Goal: Information Seeking & Learning: Learn about a topic

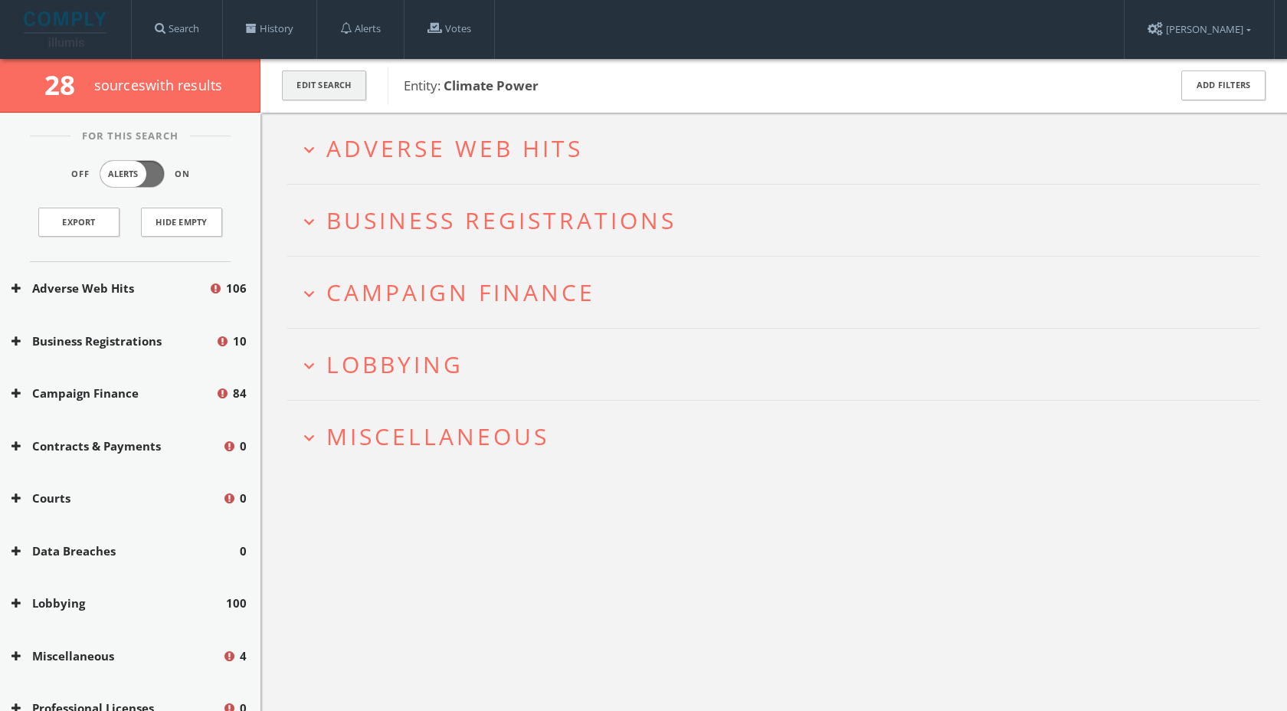
drag, startPoint x: 0, startPoint y: 0, endPoint x: 336, endPoint y: 90, distance: 348.2
click at [336, 90] on button "Edit Search" at bounding box center [324, 85] width 84 height 30
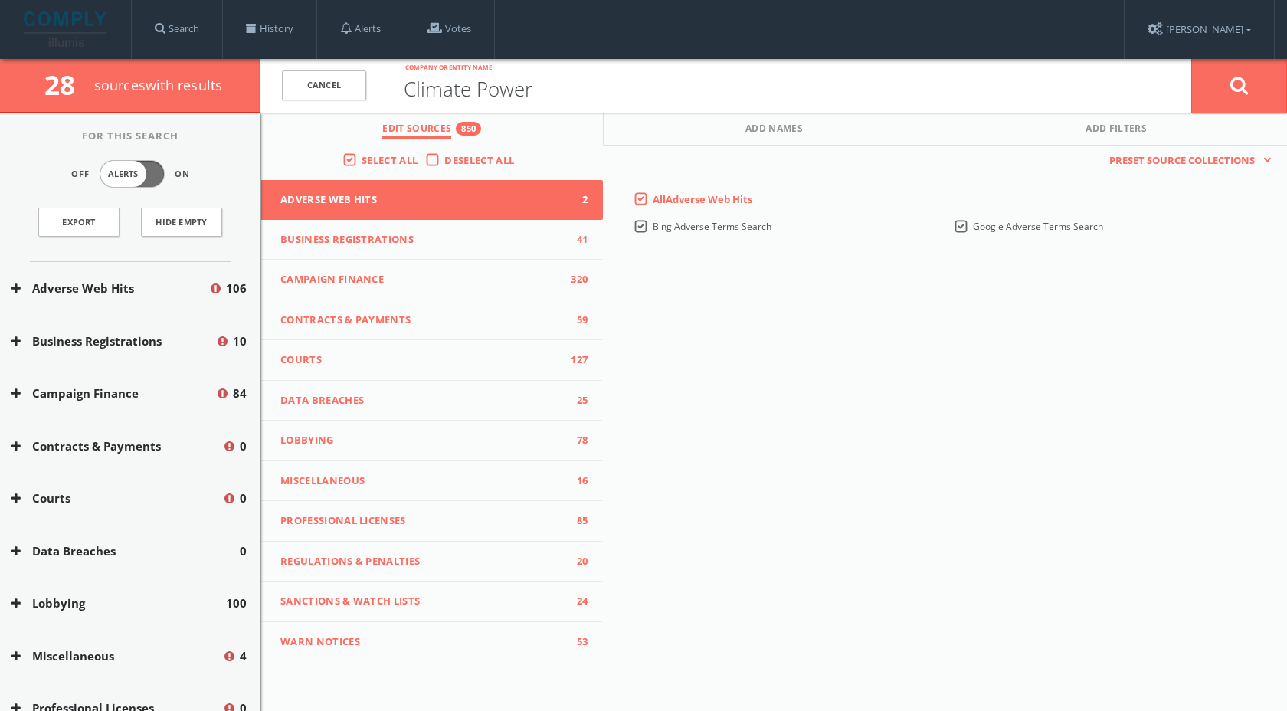
click at [504, 93] on input "Climate Power" at bounding box center [790, 85] width 804 height 40
type input "Securiport"
click at [1225, 90] on button at bounding box center [1239, 85] width 96 height 55
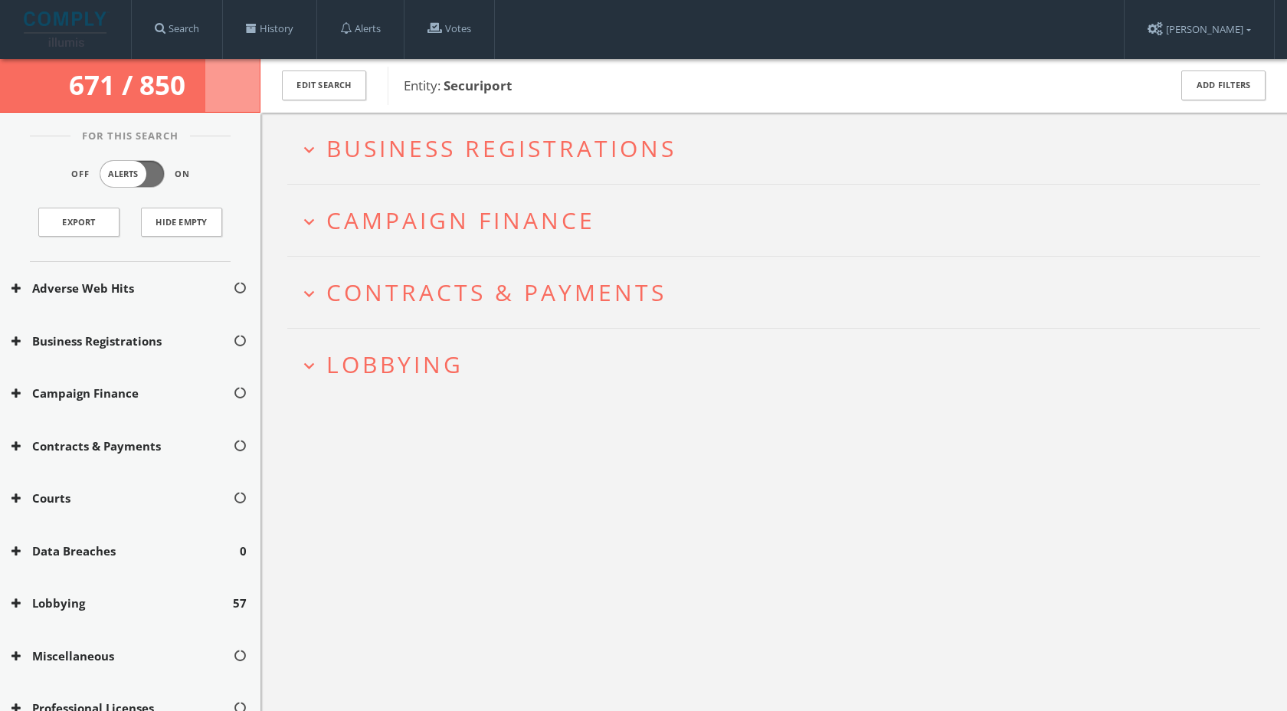
click at [387, 359] on span "Lobbying" at bounding box center [394, 364] width 137 height 31
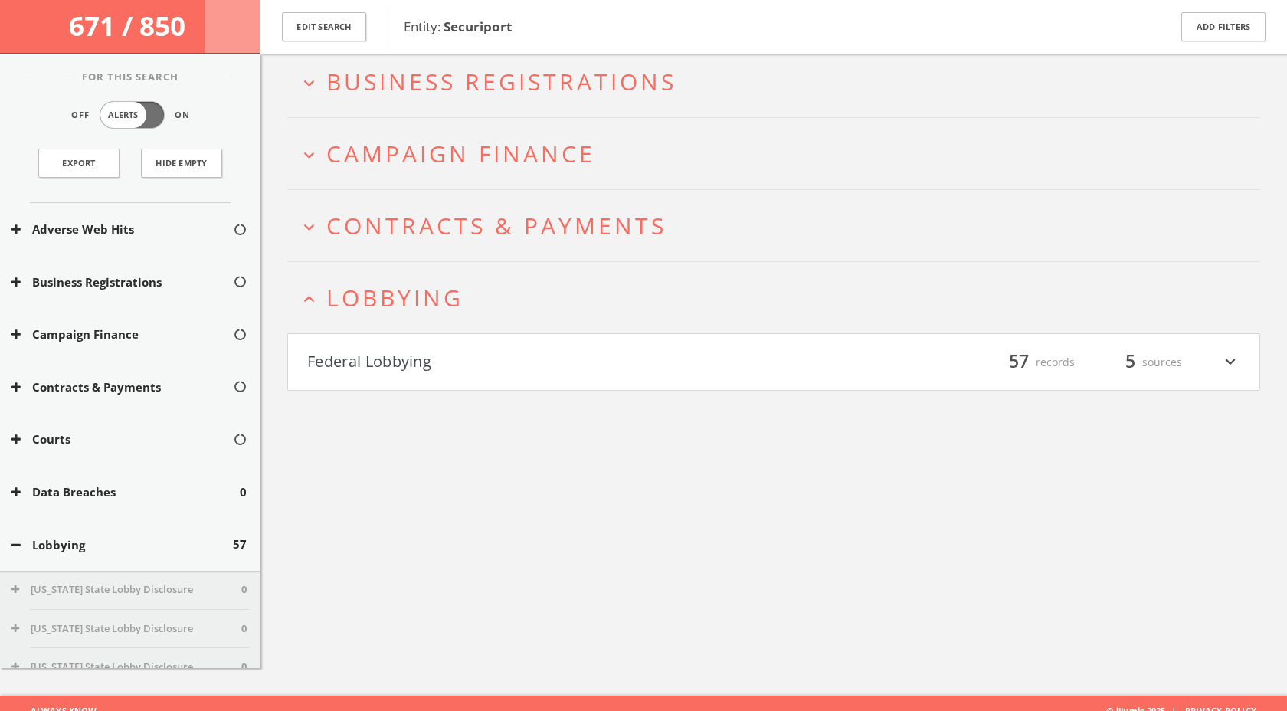
scroll to position [89, 0]
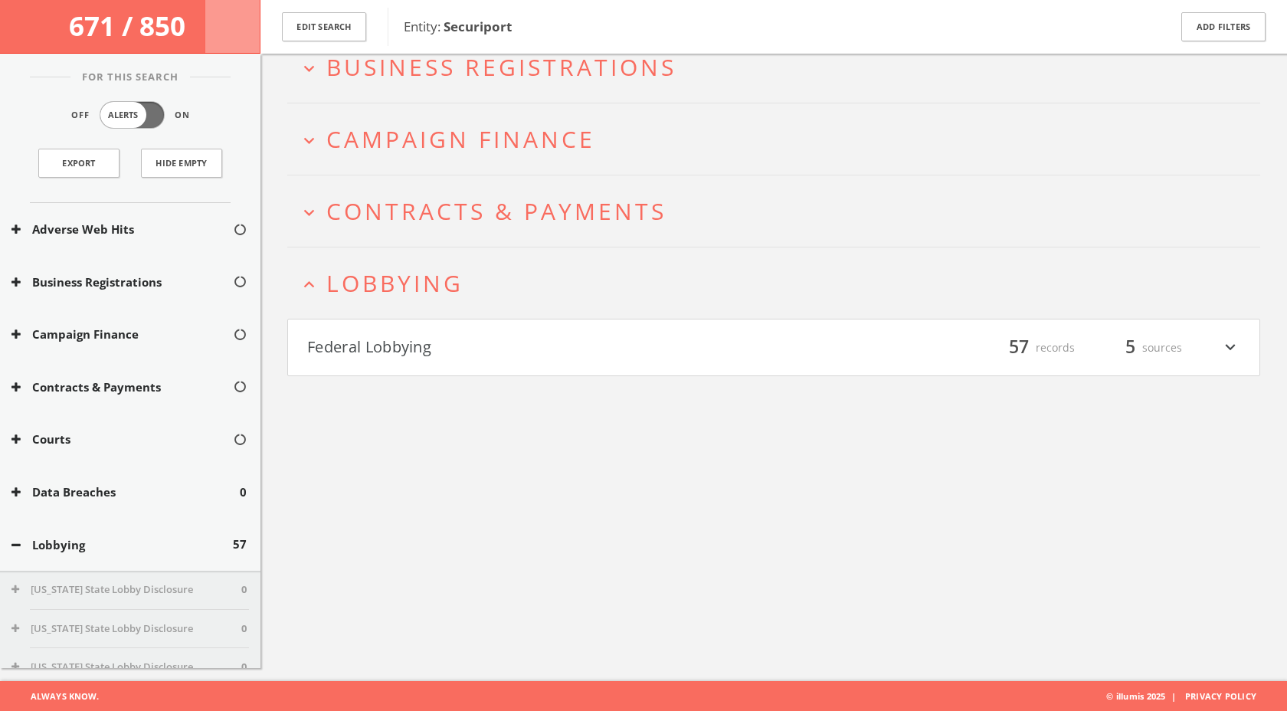
click at [390, 303] on h2 "expand_less Lobbying" at bounding box center [773, 282] width 973 height 71
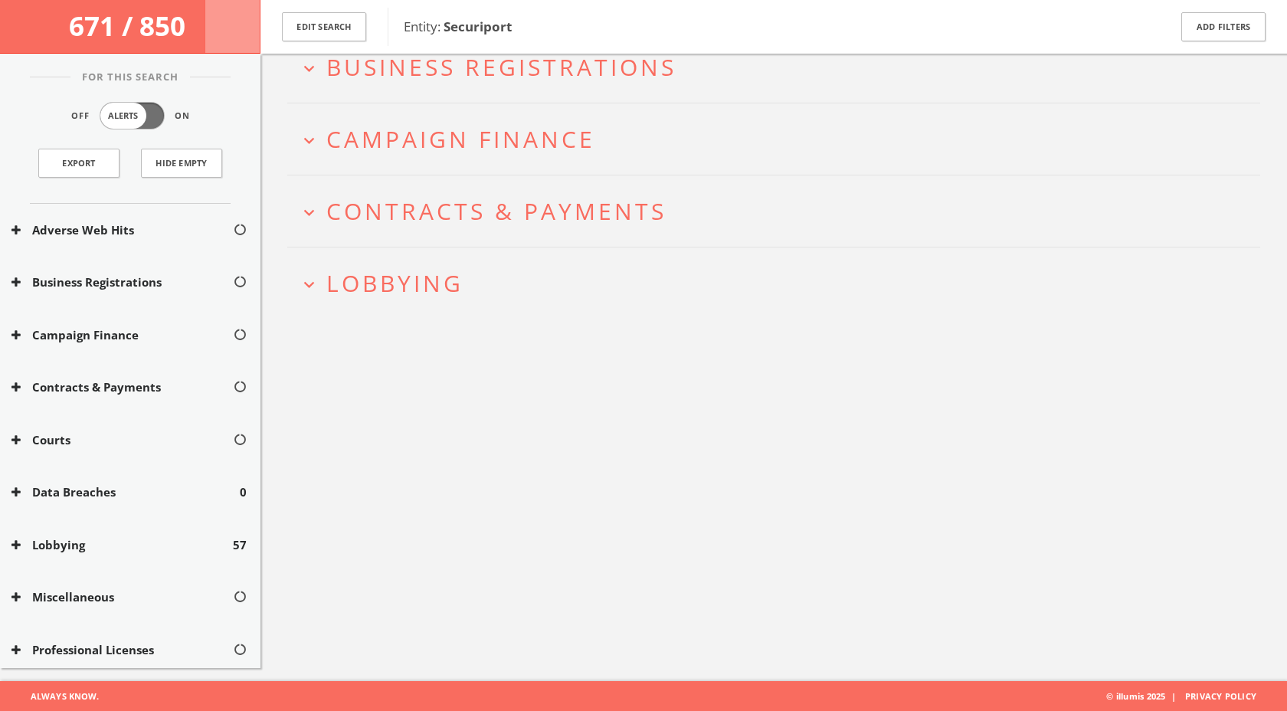
scroll to position [0, 0]
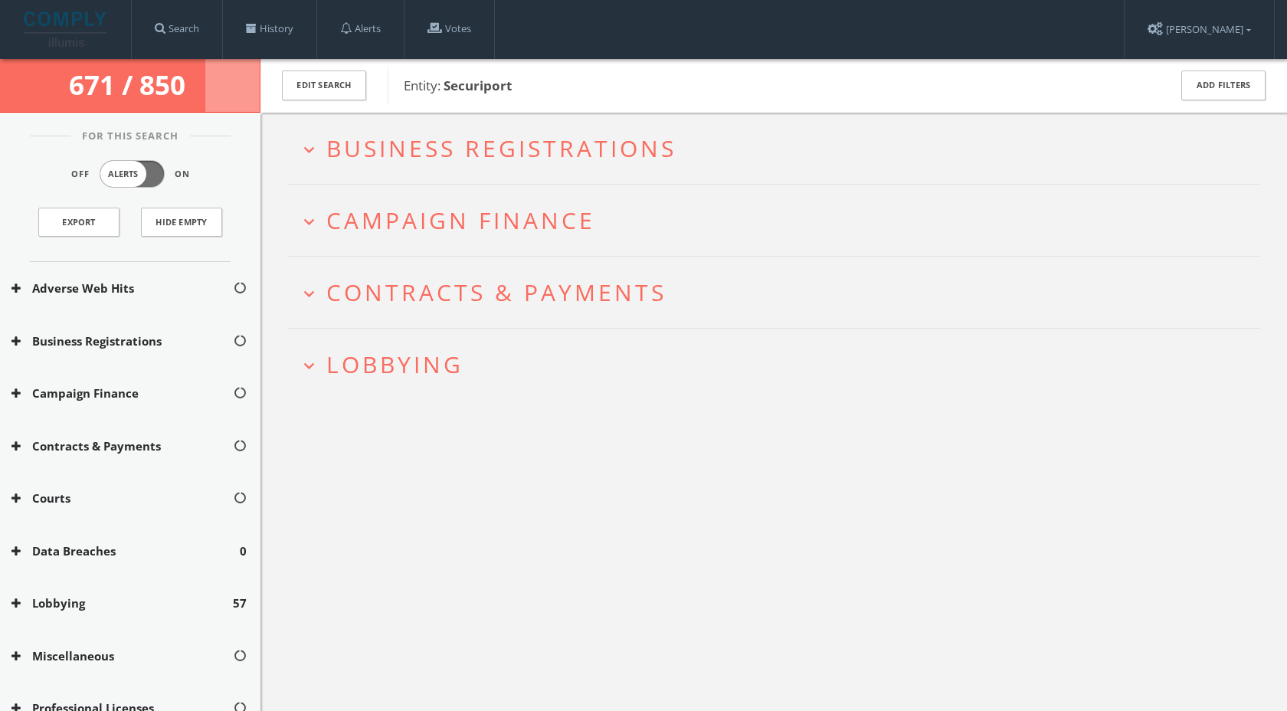
click at [398, 167] on h2 "expand_more Business Registrations" at bounding box center [773, 148] width 973 height 71
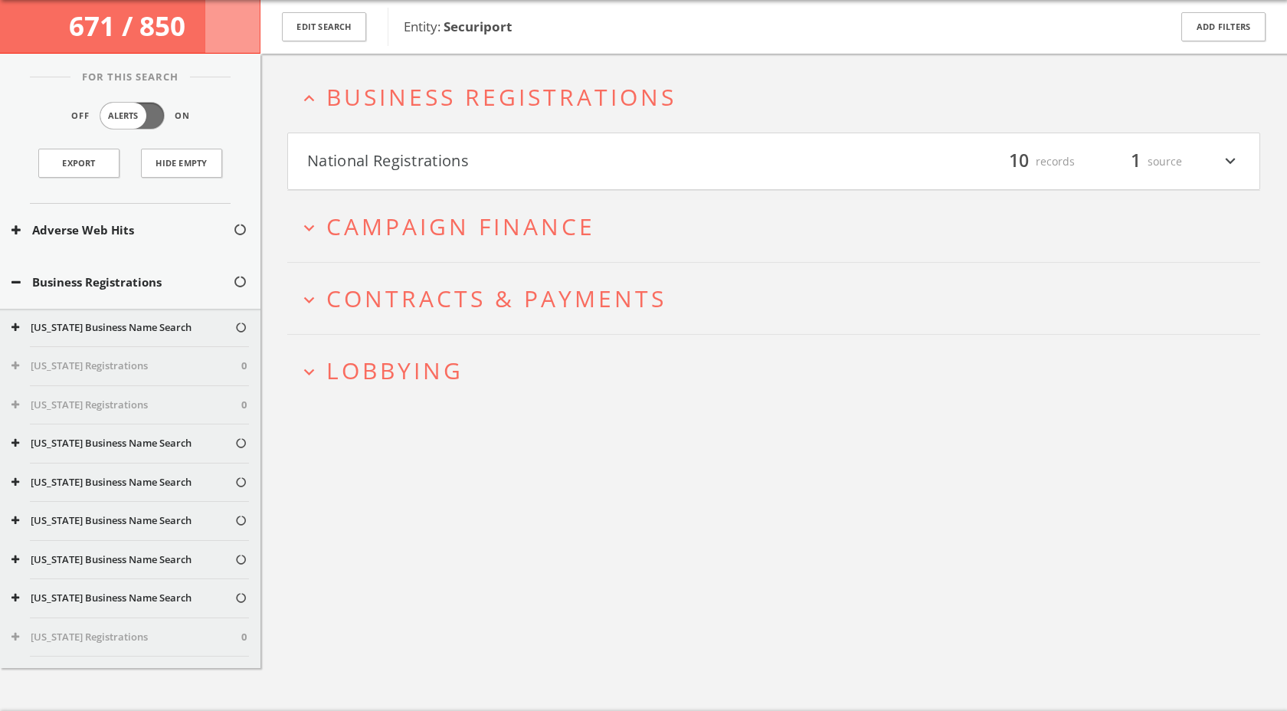
click at [410, 172] on button "National Registrations" at bounding box center [540, 162] width 466 height 26
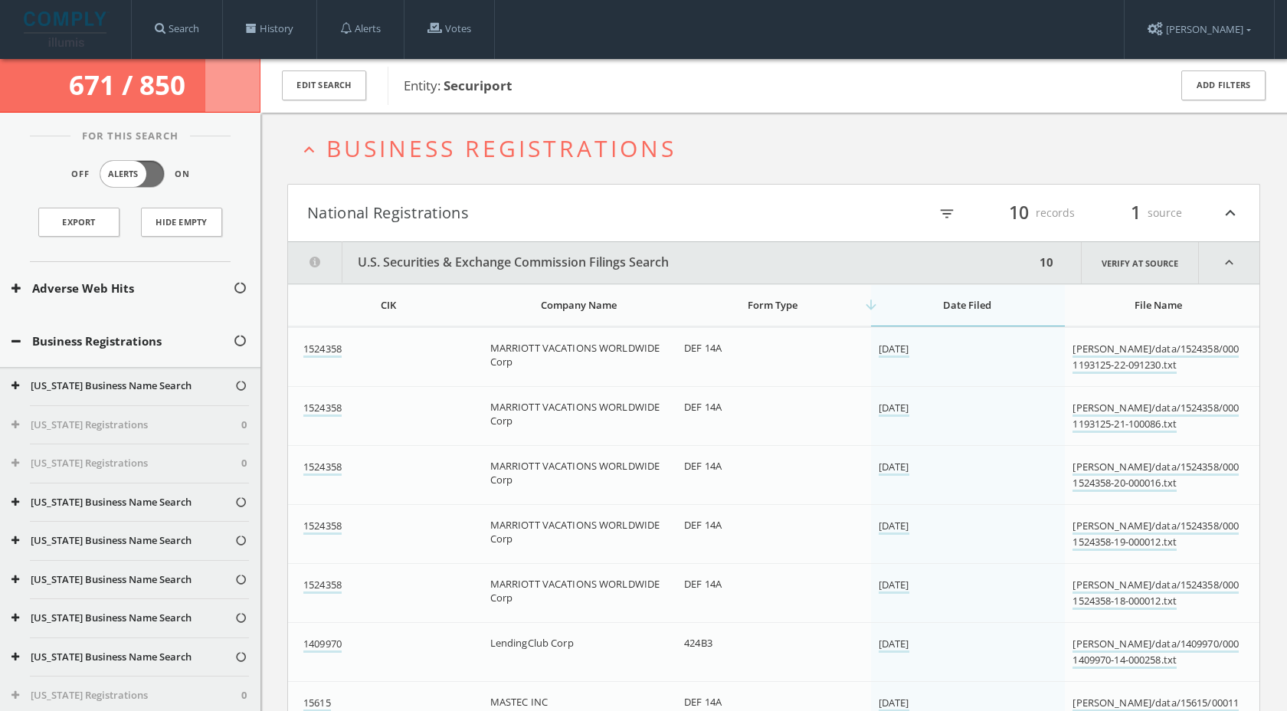
click at [425, 205] on button "National Registrations" at bounding box center [540, 213] width 466 height 26
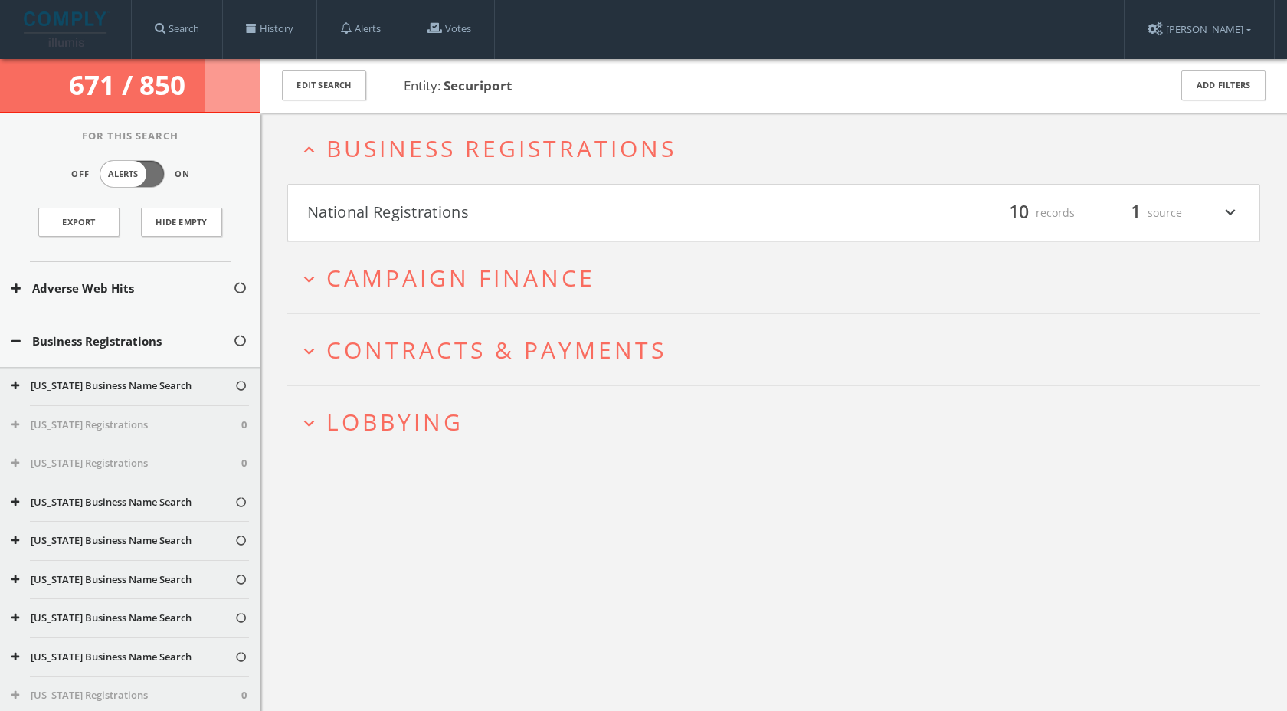
click at [432, 259] on h2 "expand_more Campaign Finance" at bounding box center [773, 277] width 973 height 71
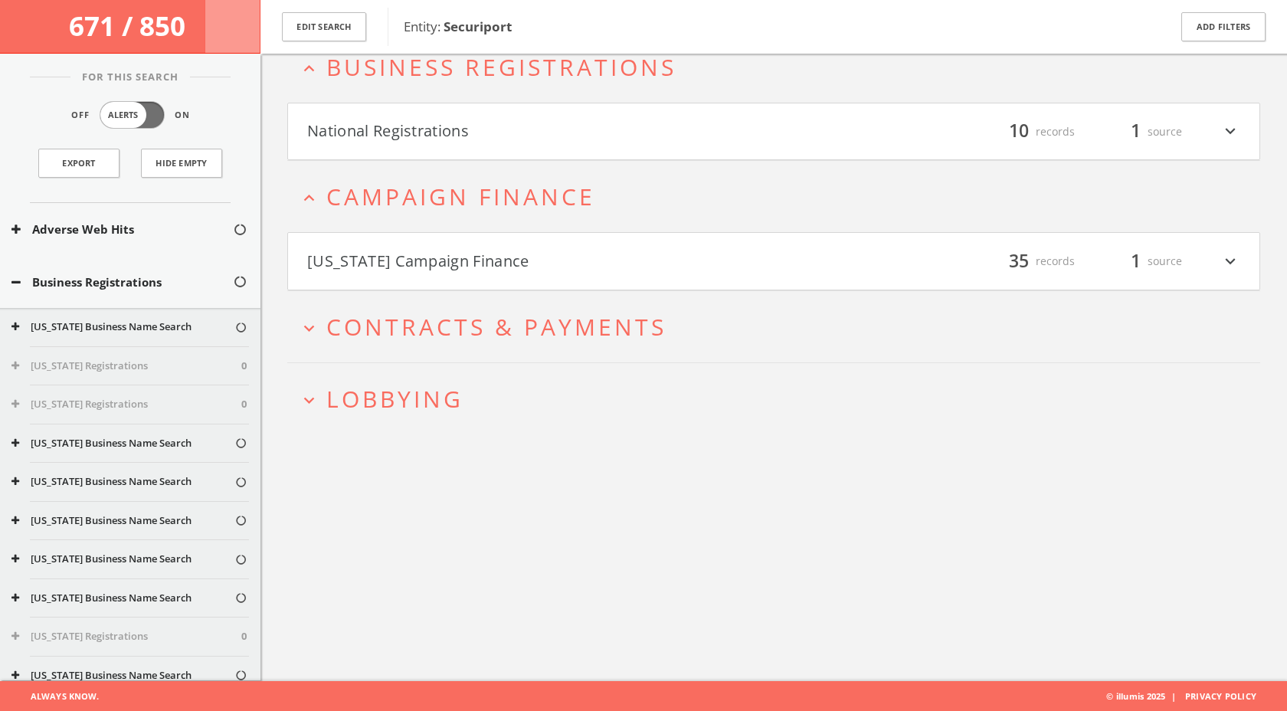
click at [473, 263] on button "[US_STATE] Campaign Finance" at bounding box center [540, 261] width 466 height 26
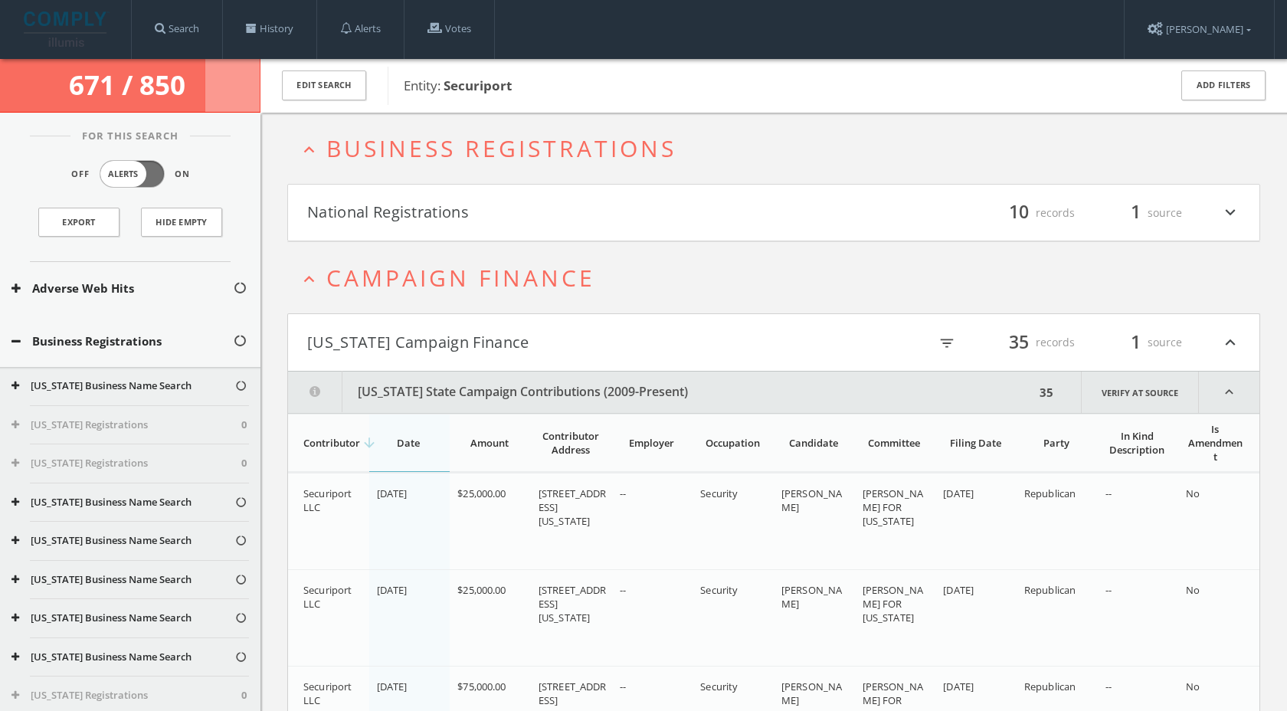
click at [512, 329] on button "[US_STATE] Campaign Finance" at bounding box center [540, 342] width 466 height 26
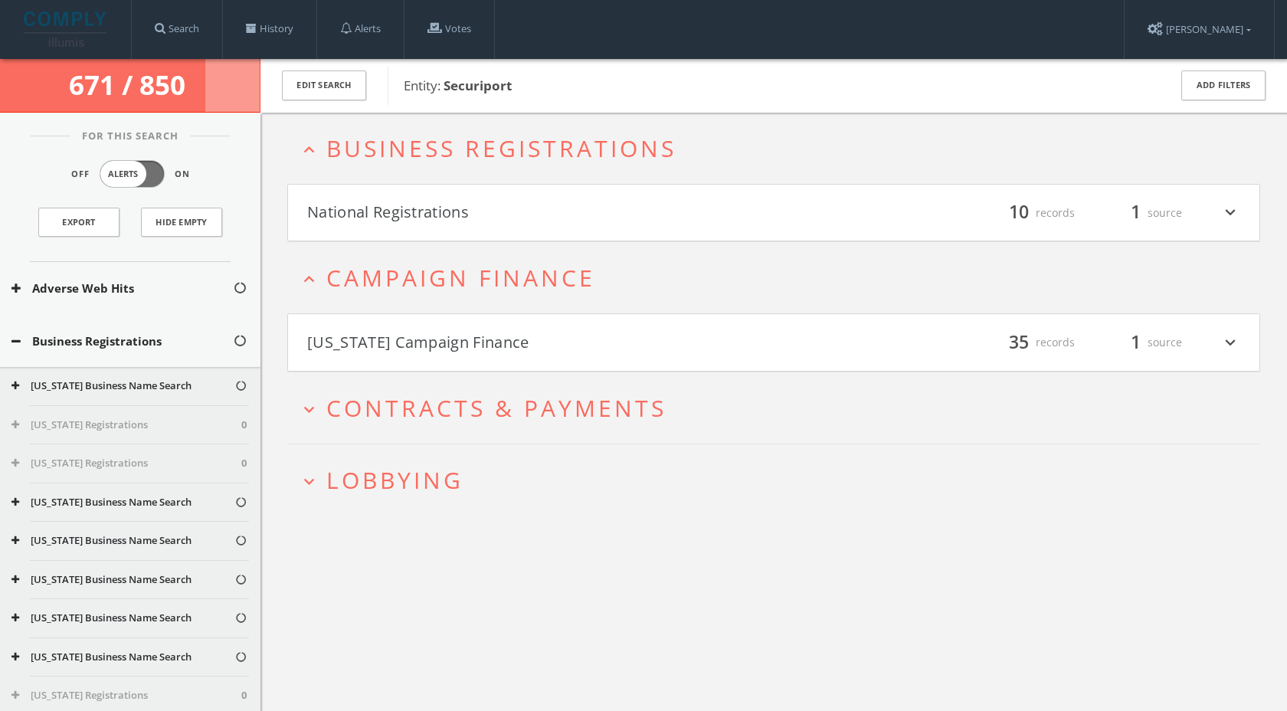
click at [518, 405] on span "Contracts & Payments" at bounding box center [496, 407] width 340 height 31
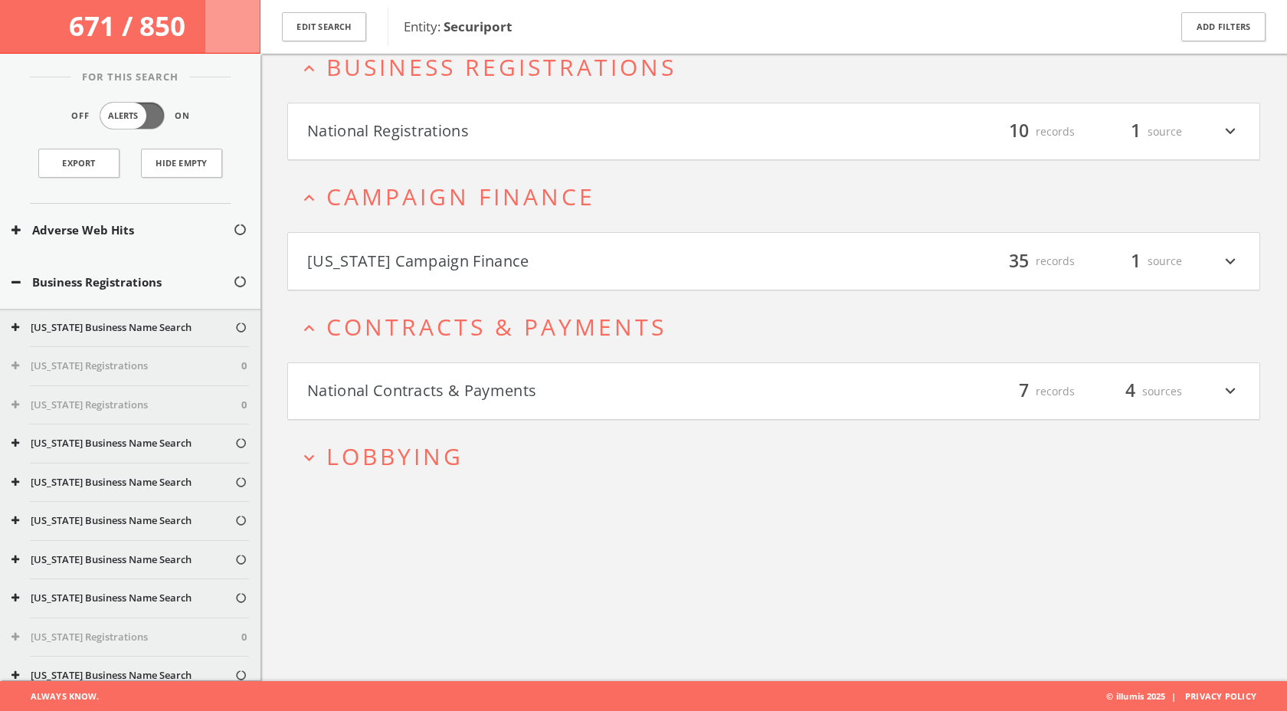
click at [509, 378] on button "National Contracts & Payments" at bounding box center [540, 391] width 466 height 26
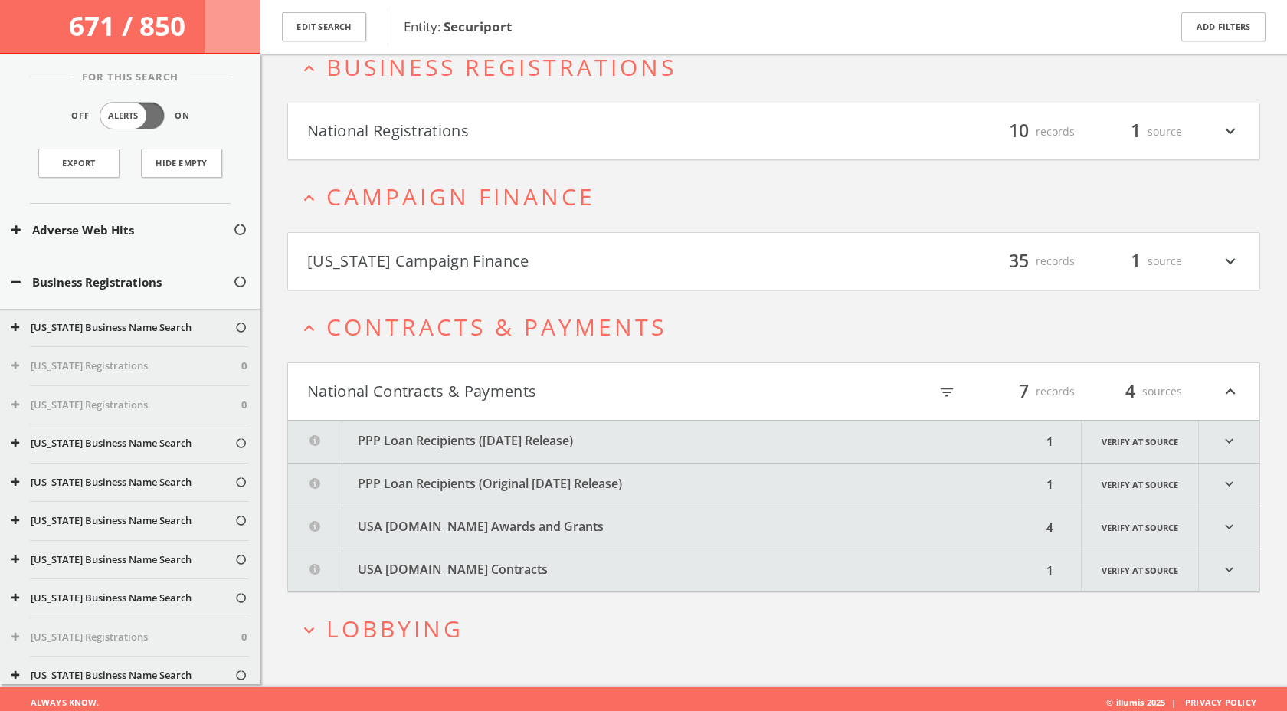
scroll to position [95, 0]
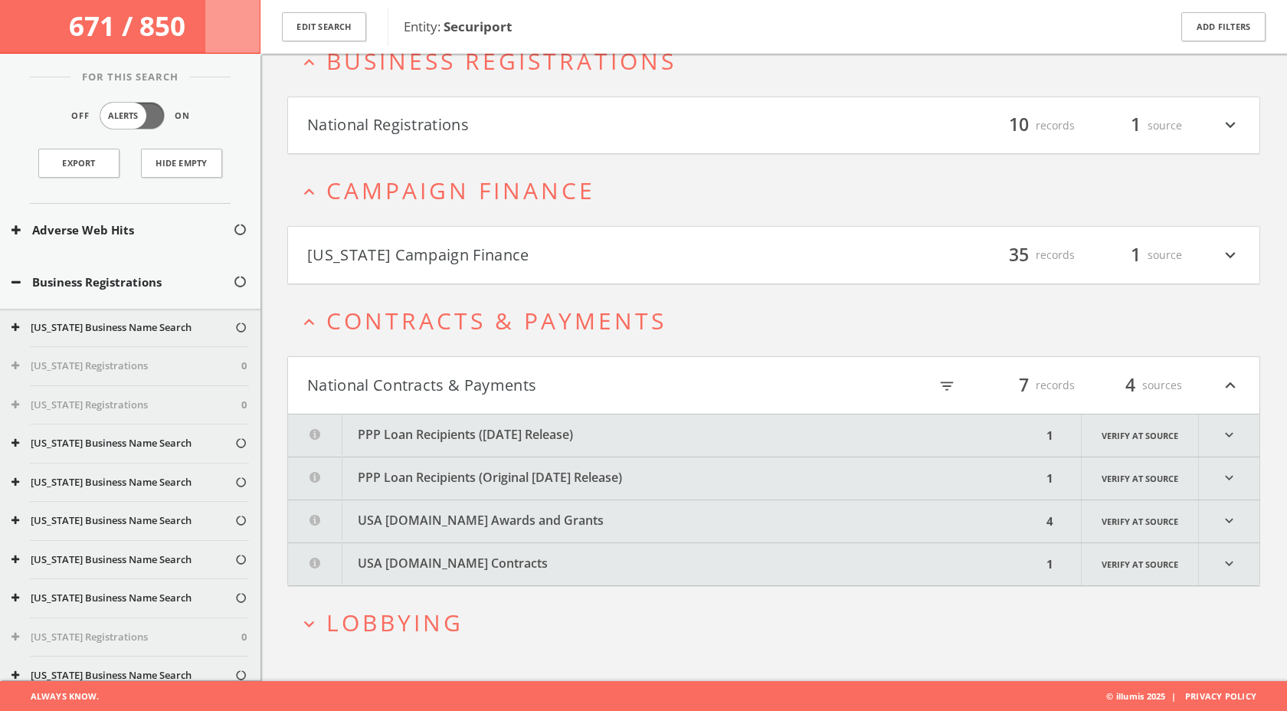
click at [1228, 529] on icon "expand_more" at bounding box center [1229, 521] width 61 height 42
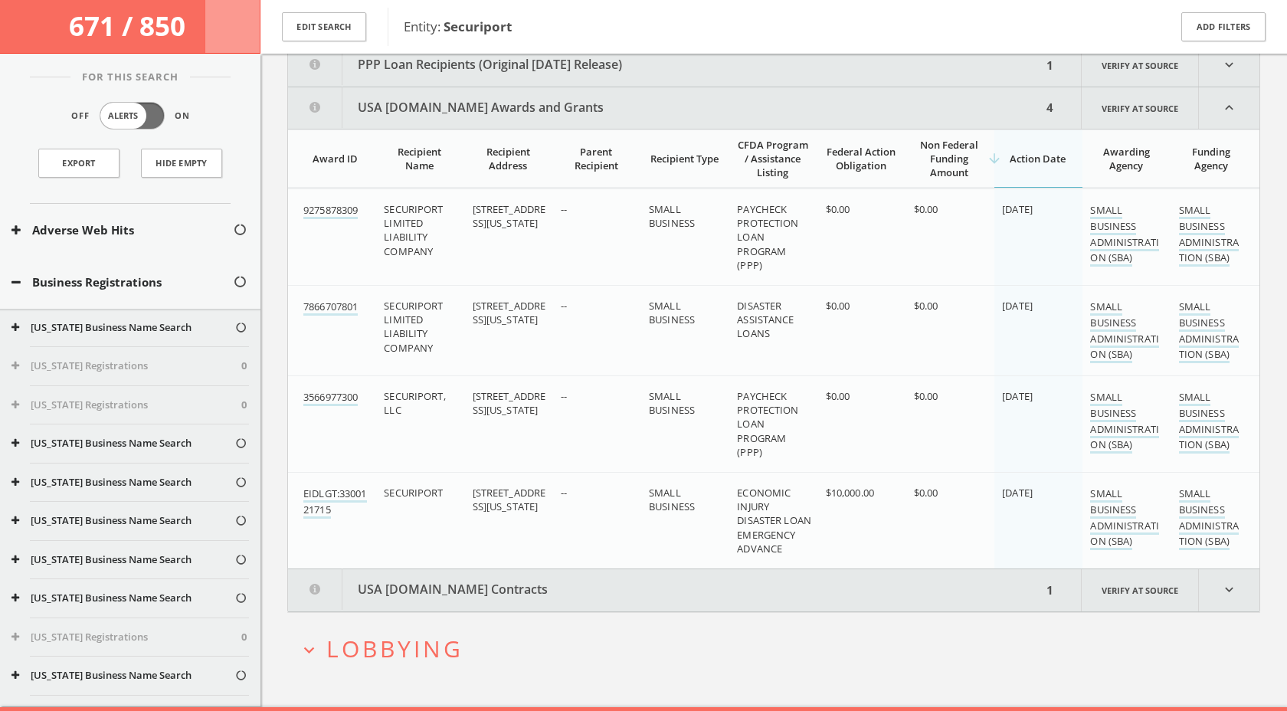
scroll to position [506, 0]
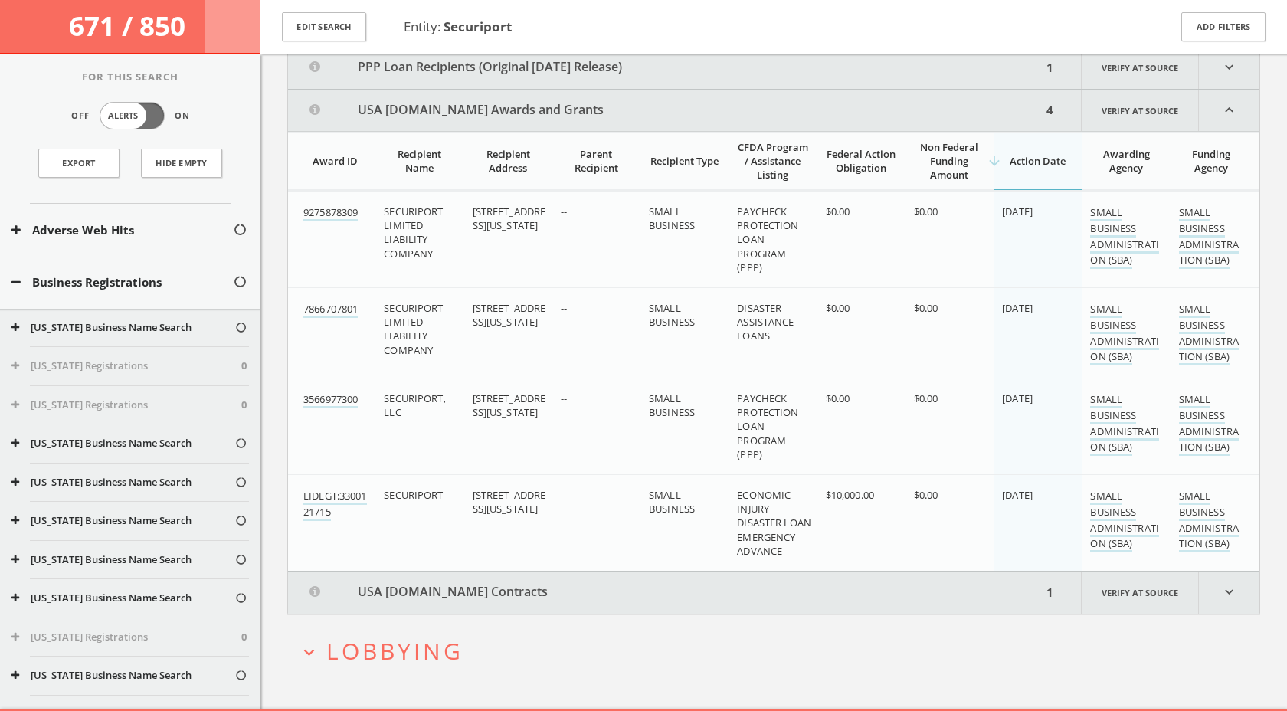
click at [1216, 103] on icon "expand_less" at bounding box center [1229, 110] width 61 height 41
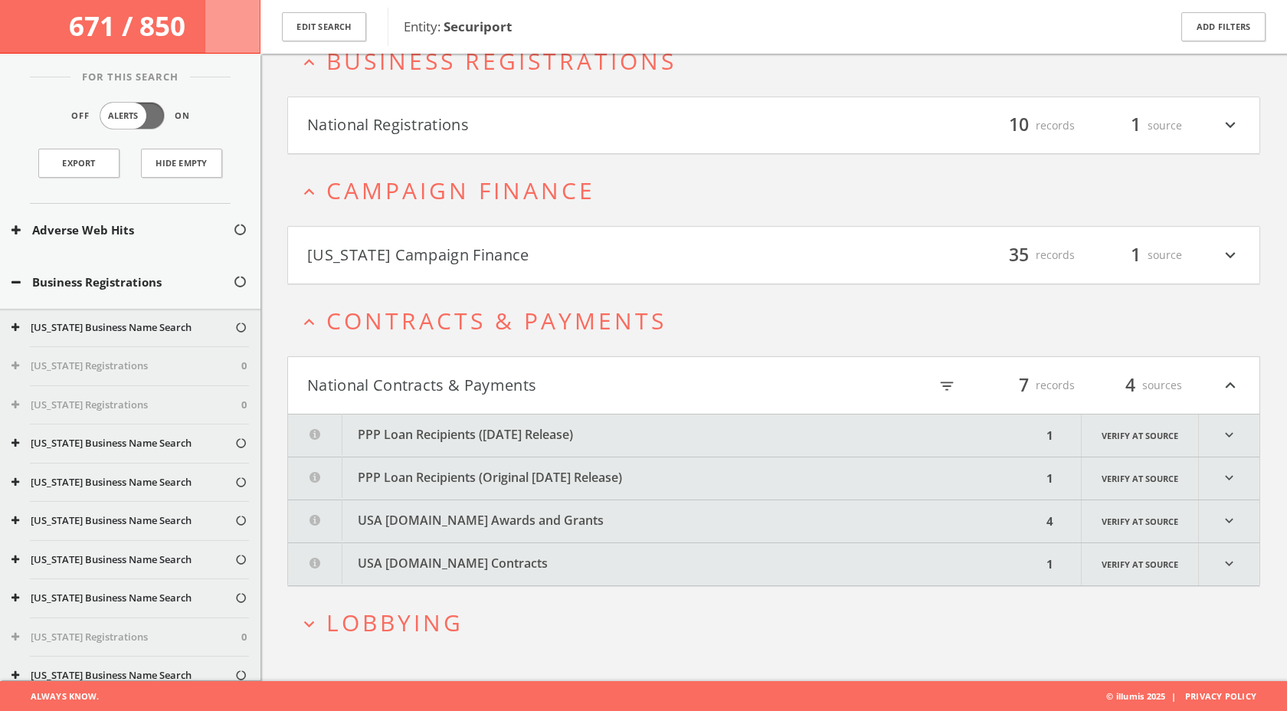
click at [1243, 559] on icon "expand_more" at bounding box center [1229, 564] width 61 height 42
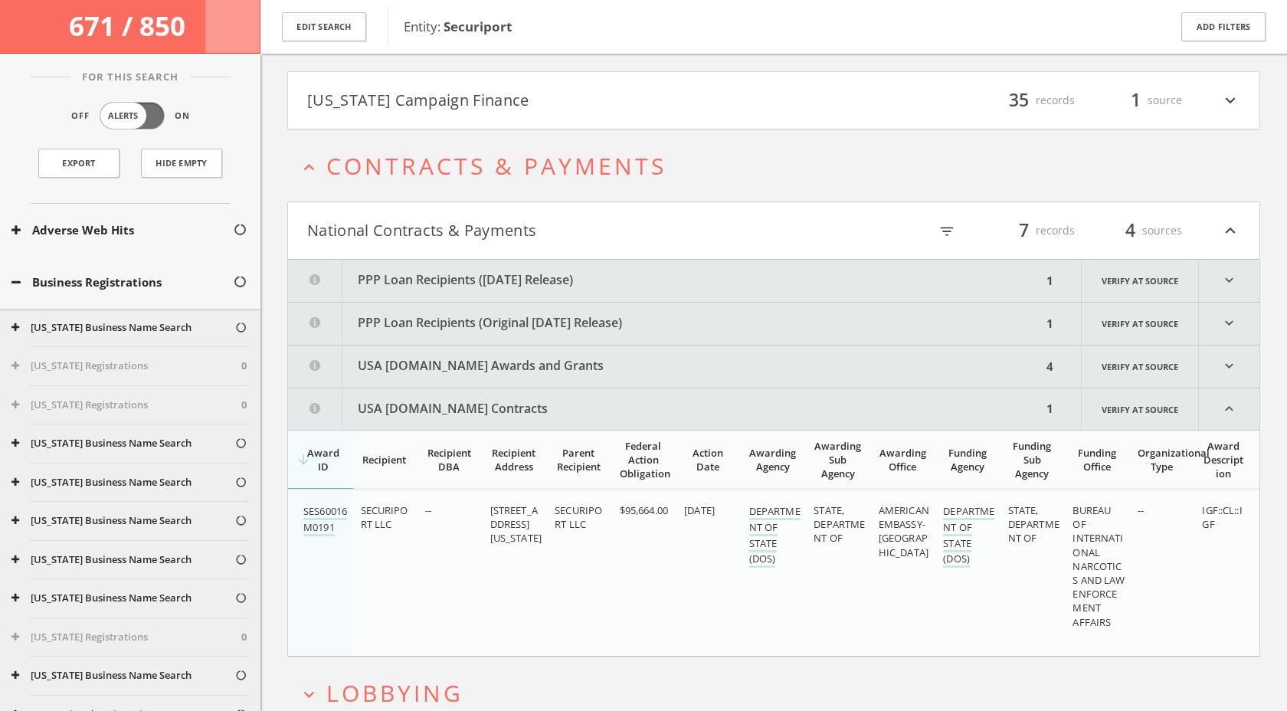
scroll to position [320, 0]
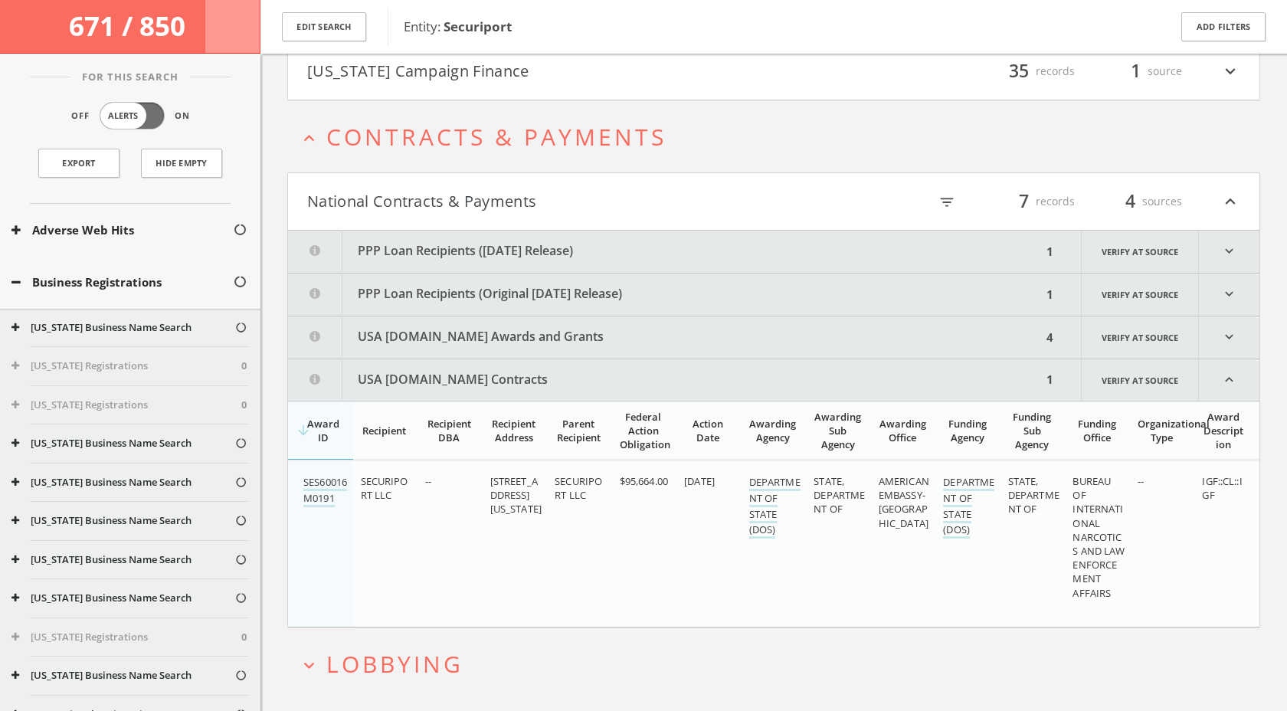
click at [902, 195] on div "filter_list 7 records 4 sources expand_less" at bounding box center [1007, 201] width 466 height 26
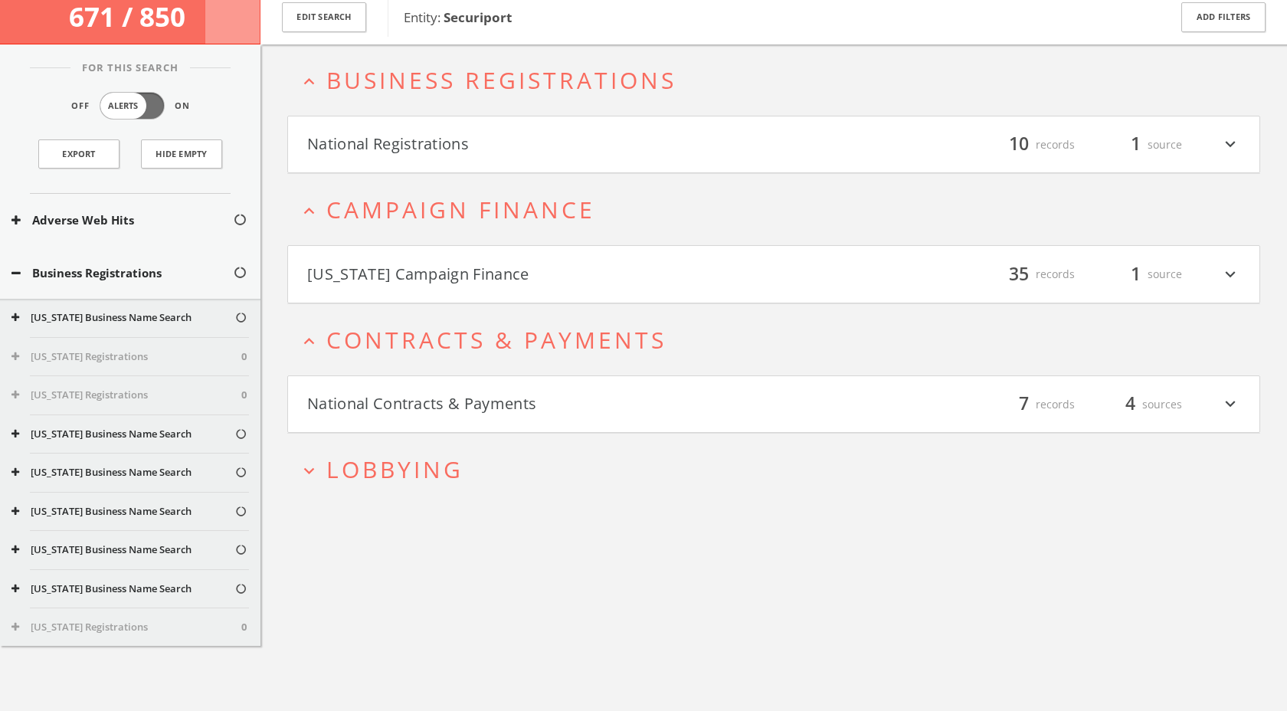
scroll to position [89, 0]
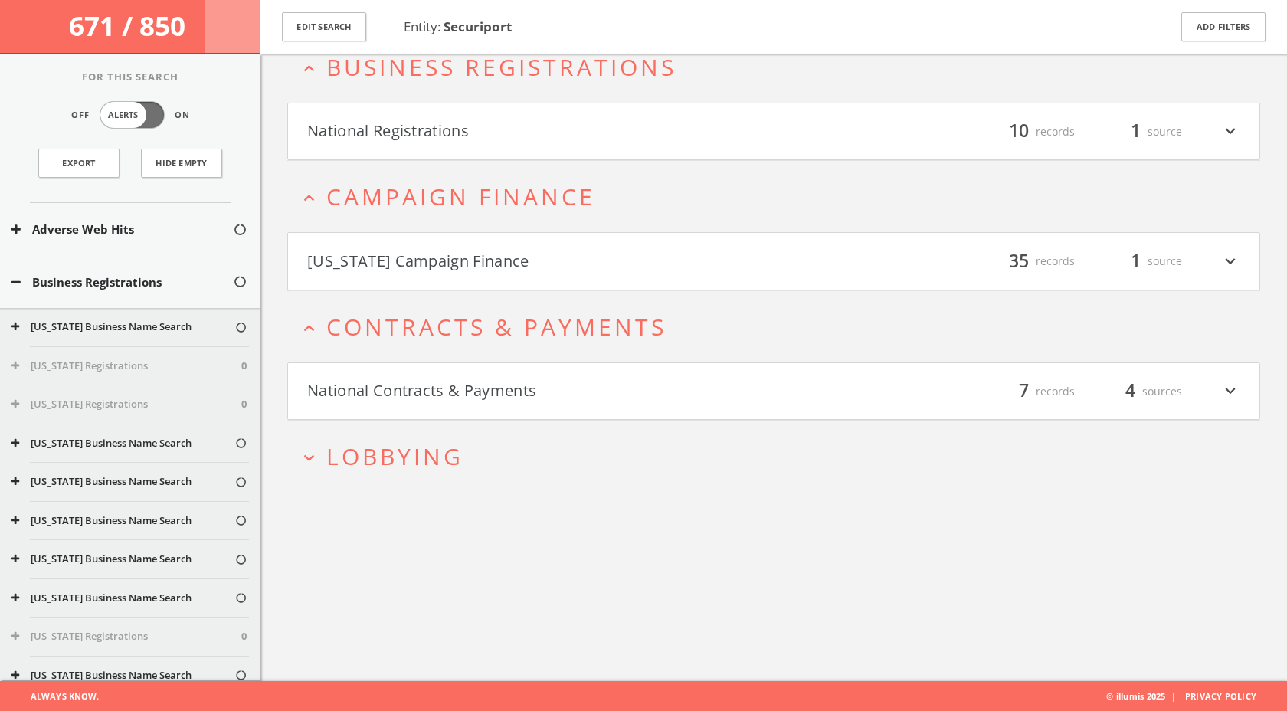
click at [377, 457] on span "Lobbying" at bounding box center [394, 455] width 137 height 31
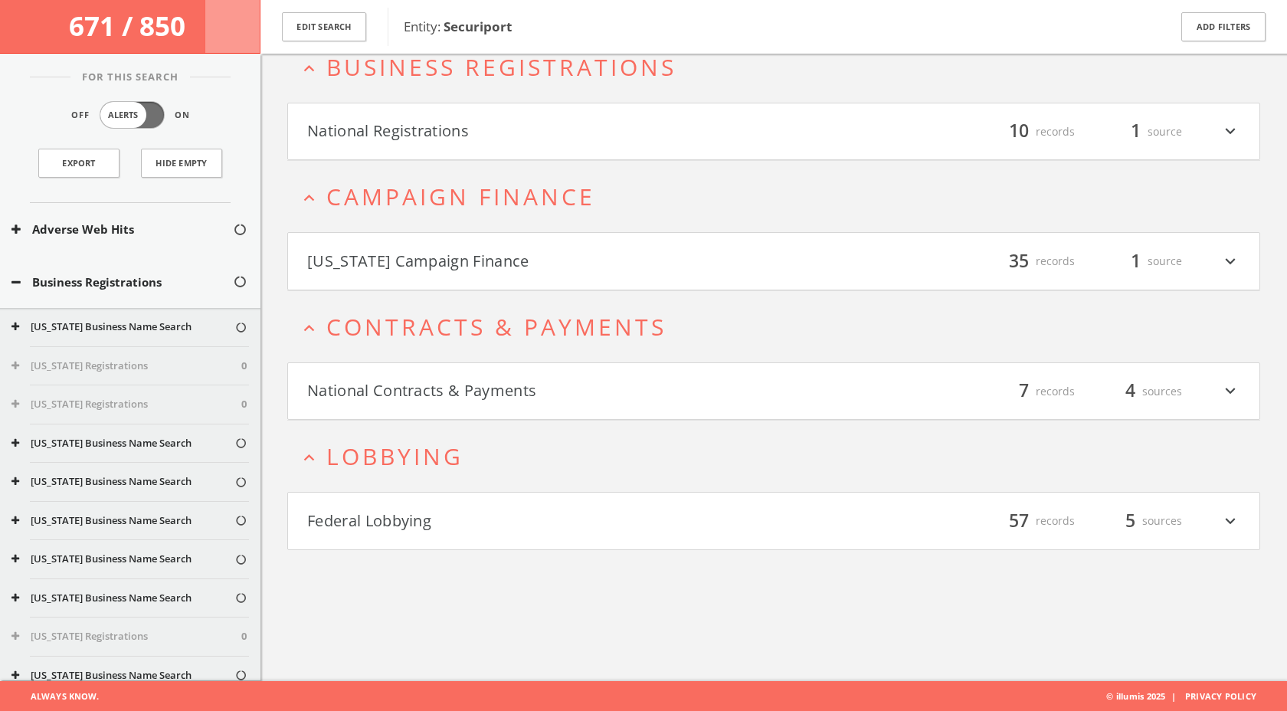
click at [435, 493] on h4 "Federal Lobbying filter_list 57 records 5 sources expand_more" at bounding box center [773, 521] width 971 height 57
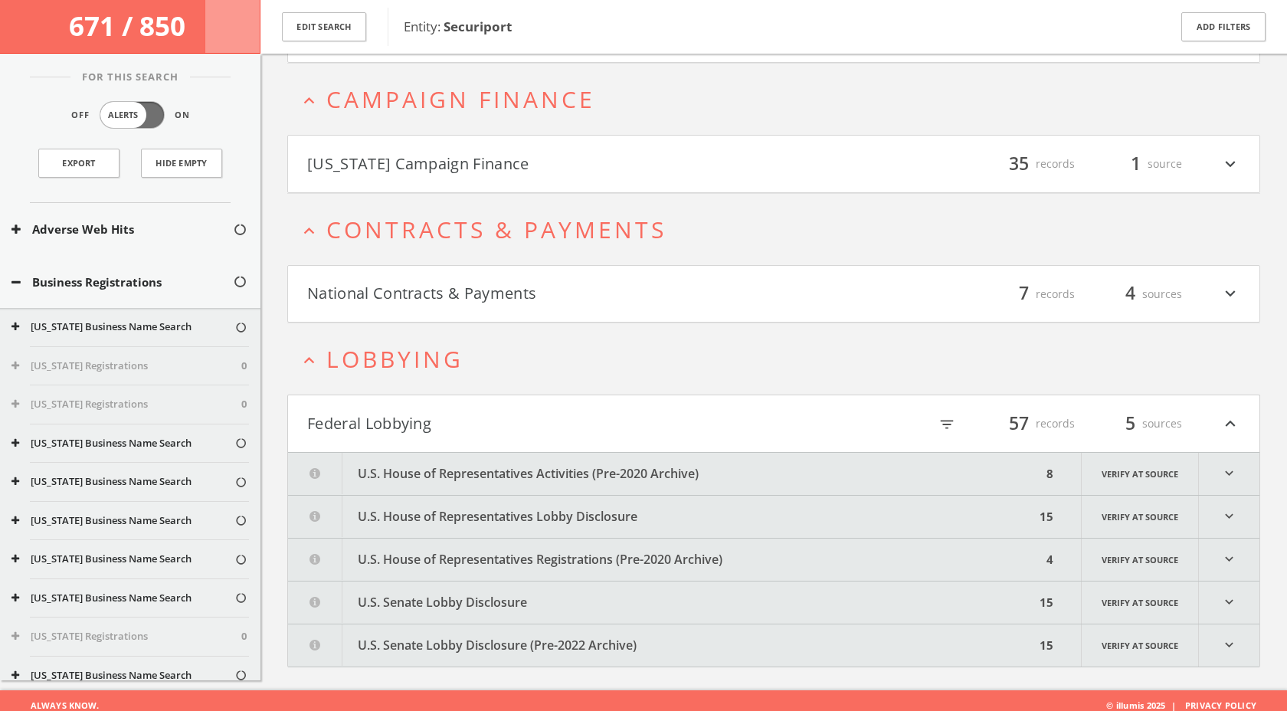
scroll to position [196, 0]
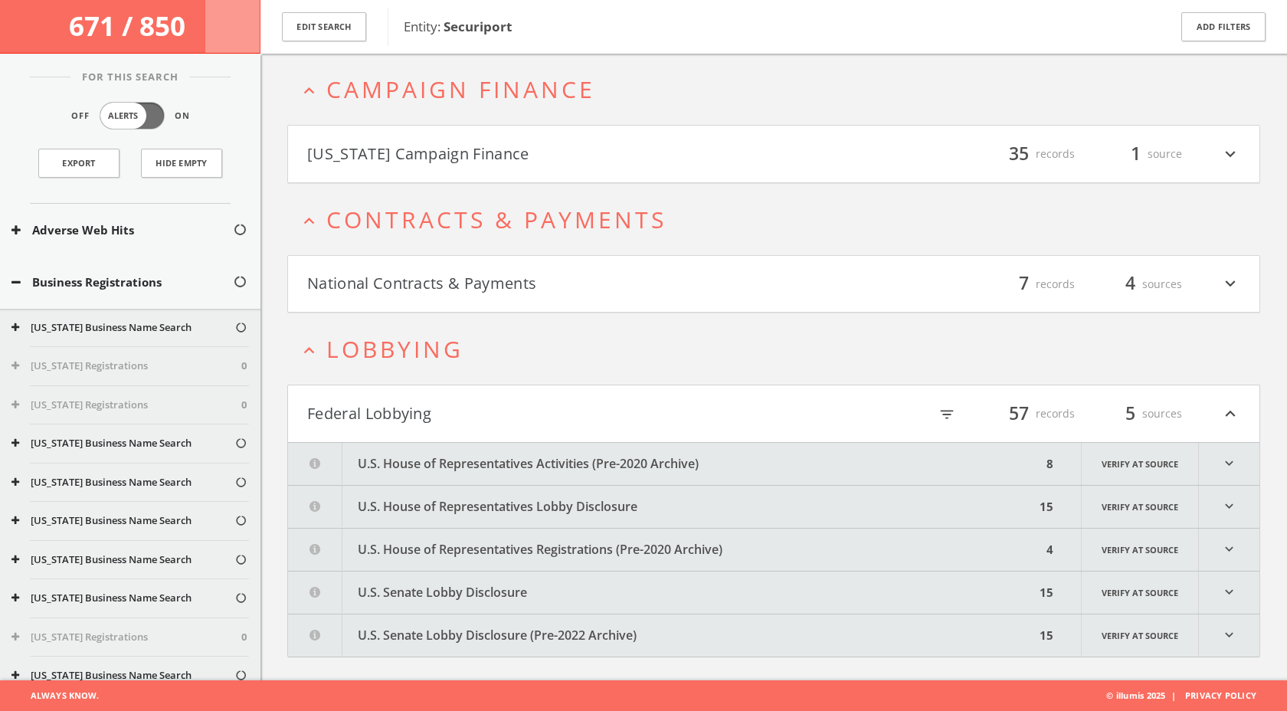
click at [1229, 584] on icon "expand_more" at bounding box center [1229, 592] width 61 height 42
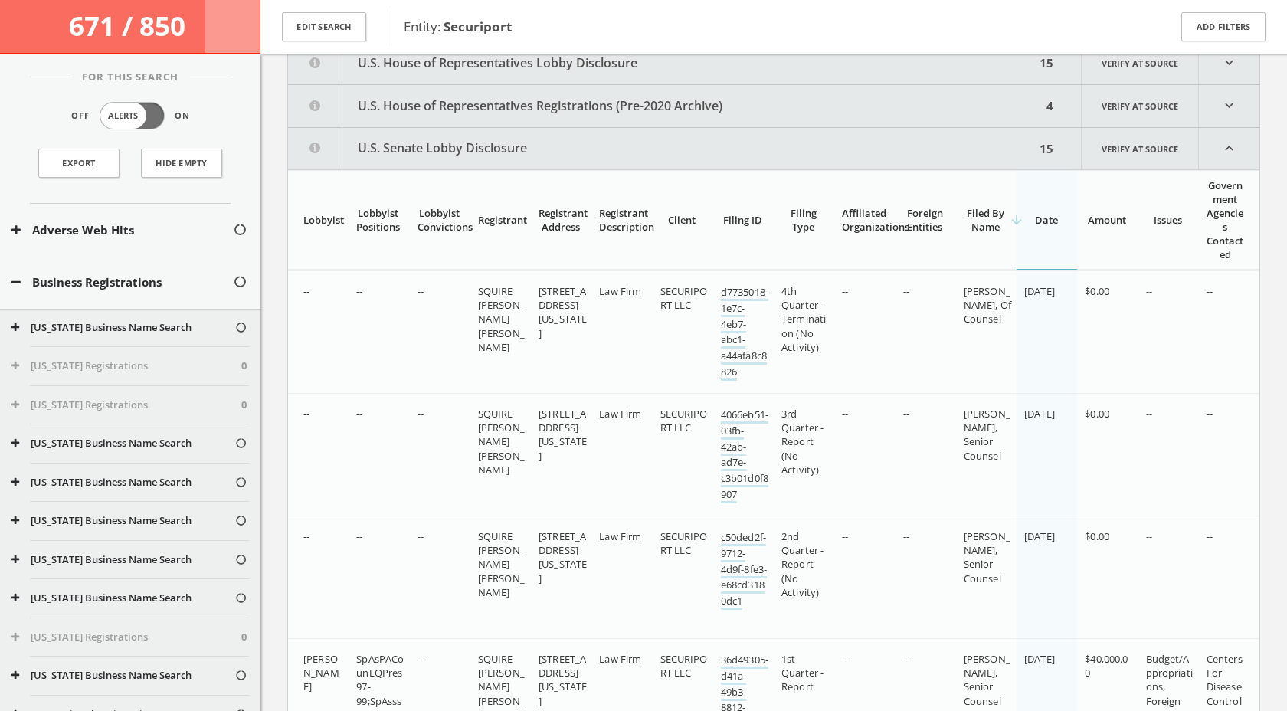
scroll to position [493, 0]
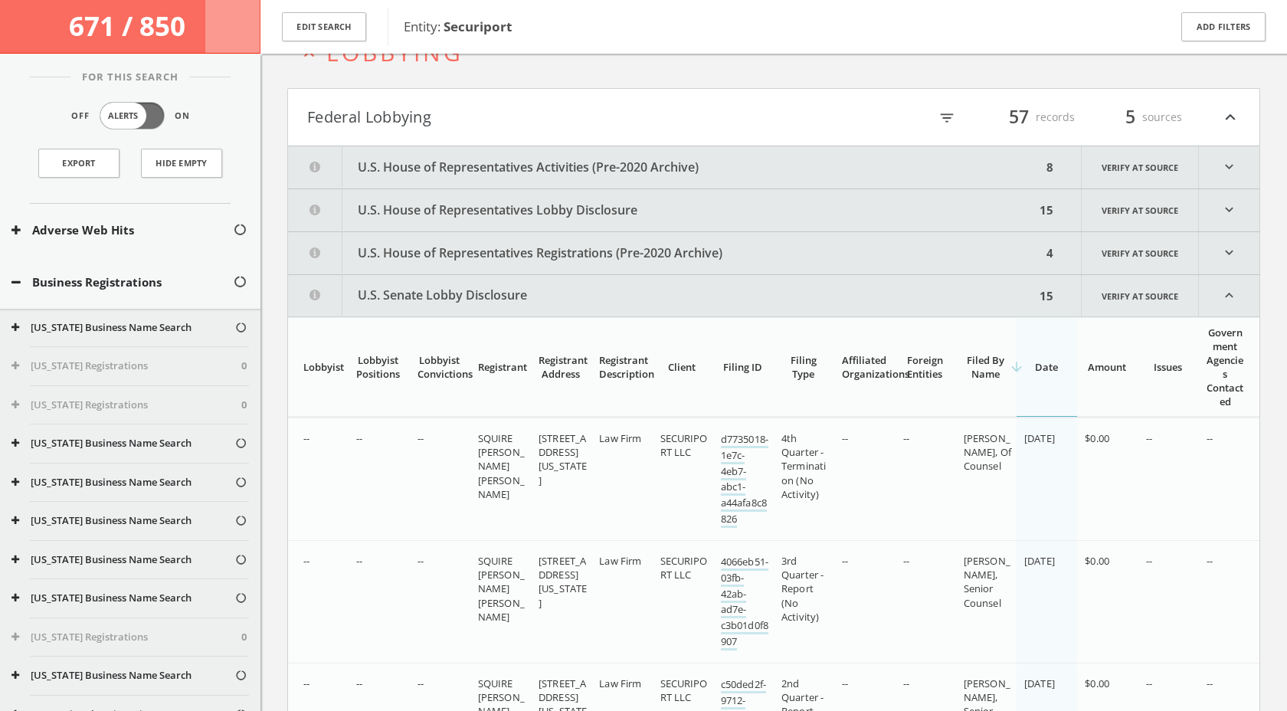
click at [1226, 171] on icon "expand_more" at bounding box center [1229, 167] width 61 height 42
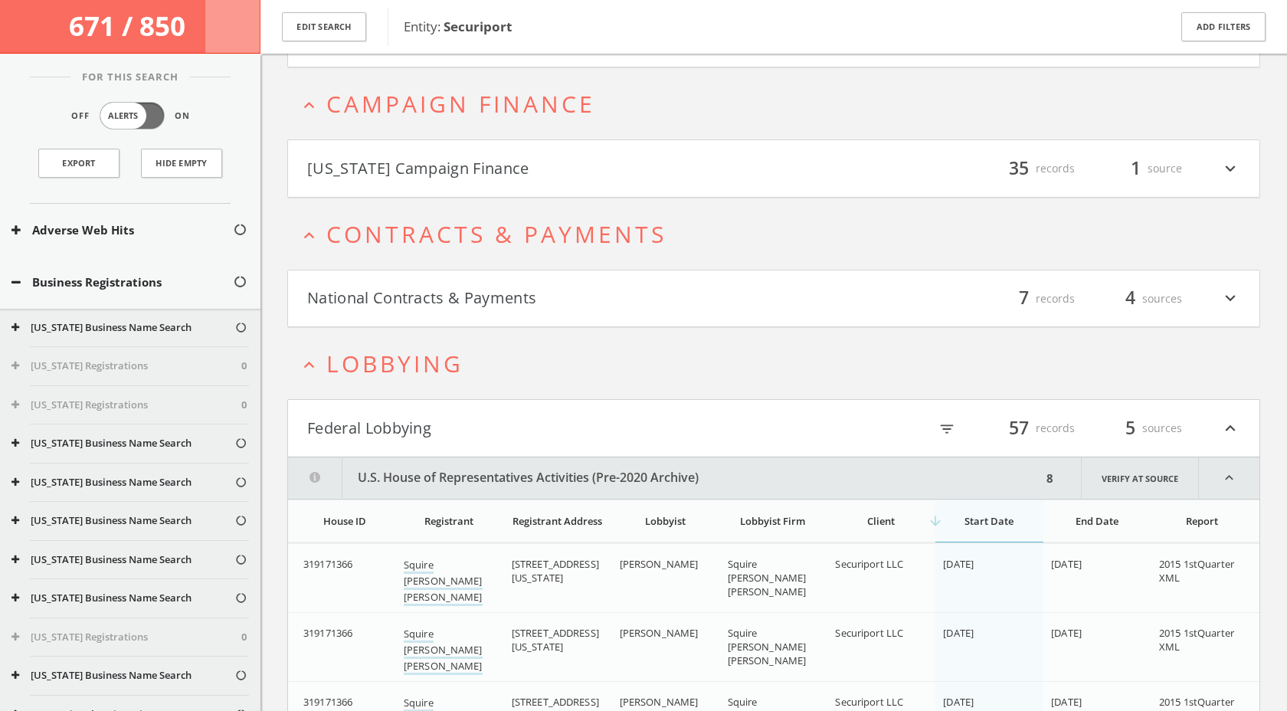
scroll to position [0, 0]
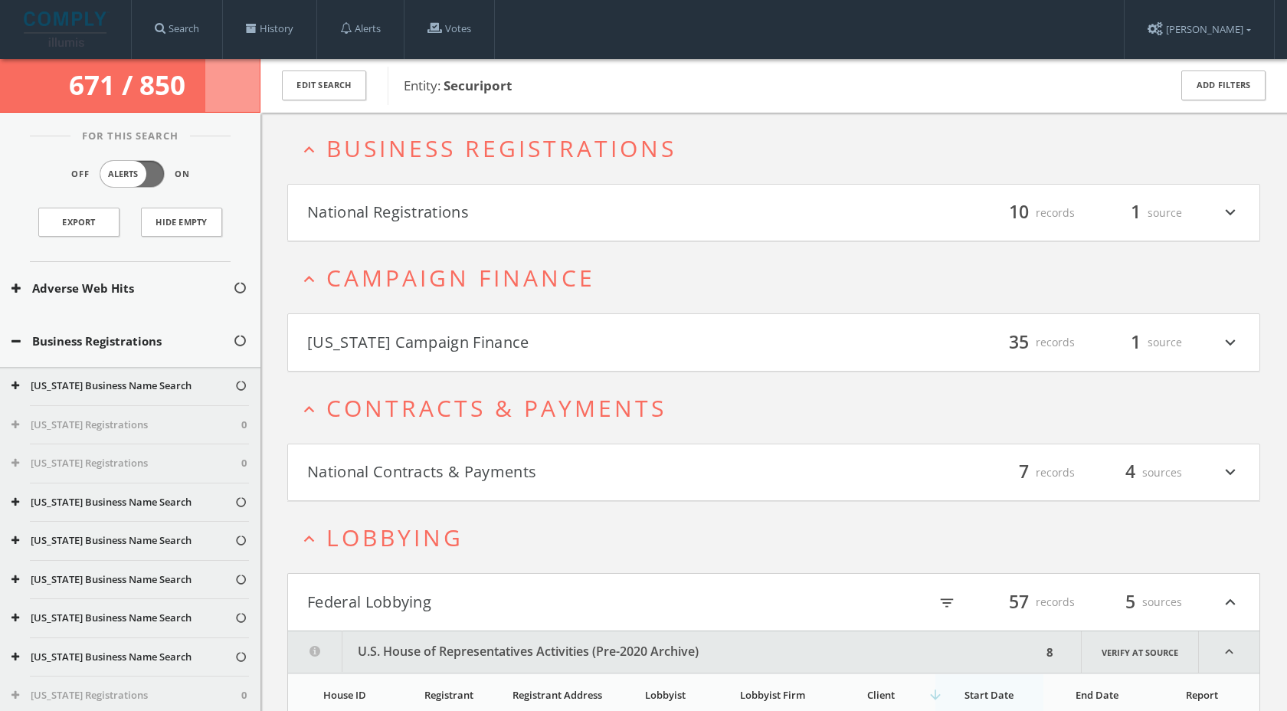
click at [366, 533] on span "Lobbying" at bounding box center [394, 537] width 137 height 31
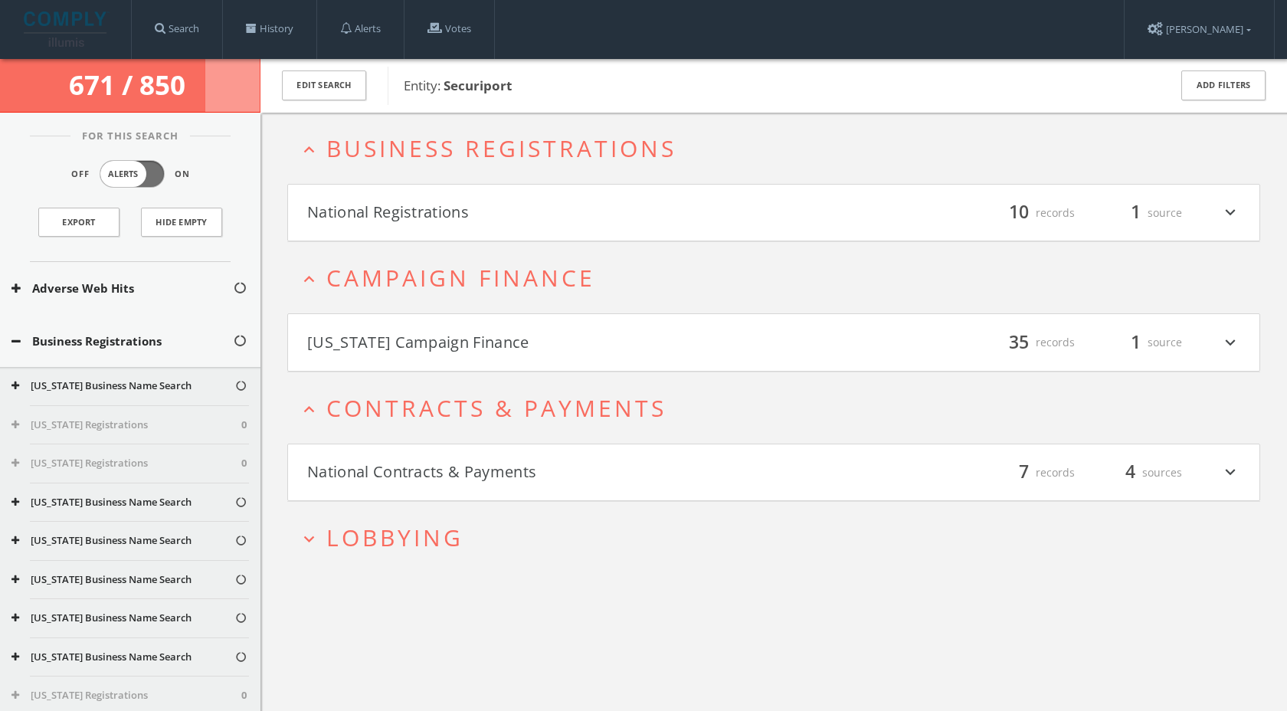
click at [355, 535] on span "Lobbying" at bounding box center [394, 537] width 137 height 31
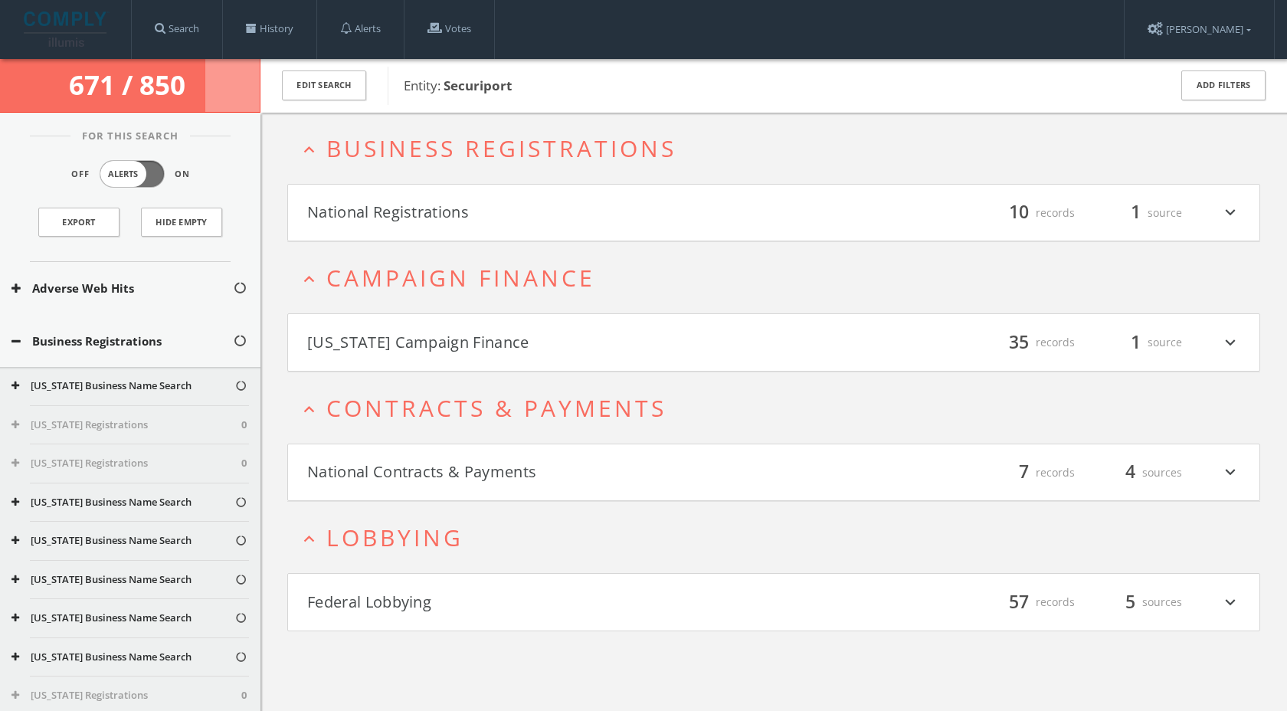
click at [461, 278] on span "Campaign Finance" at bounding box center [460, 277] width 269 height 31
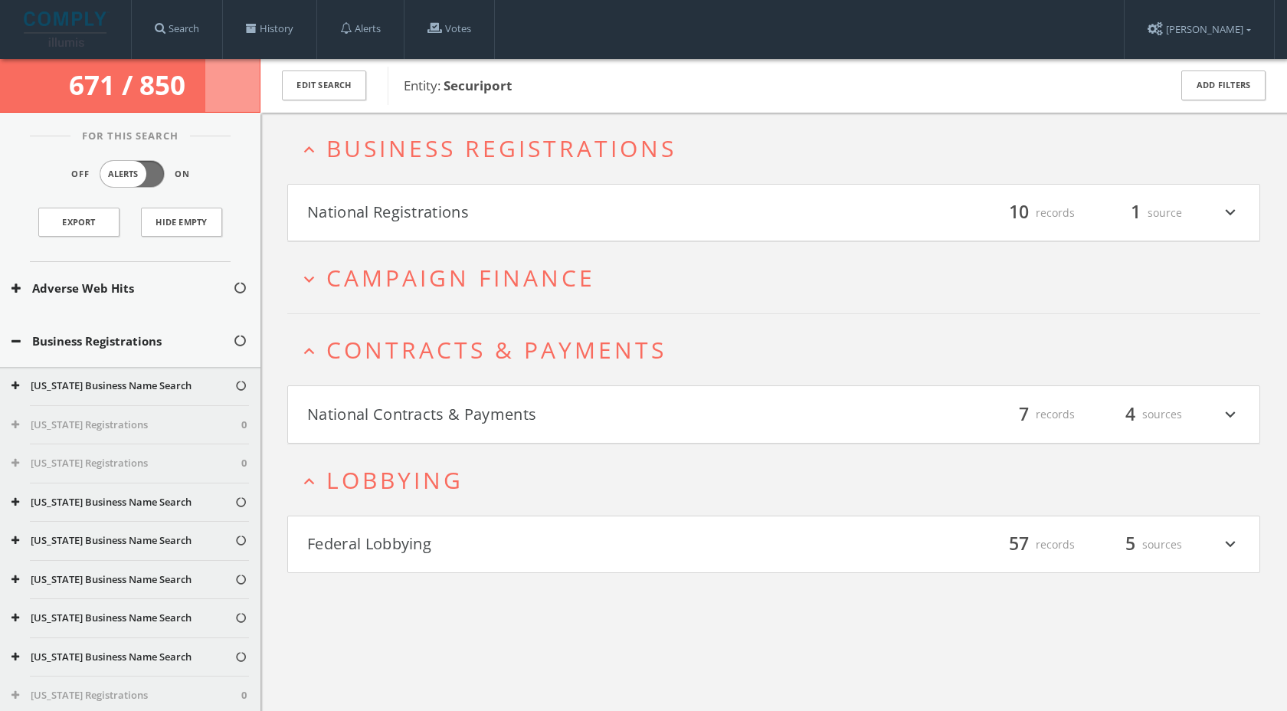
click at [463, 276] on span "Campaign Finance" at bounding box center [460, 277] width 269 height 31
